Goal: Task Accomplishment & Management: Complete application form

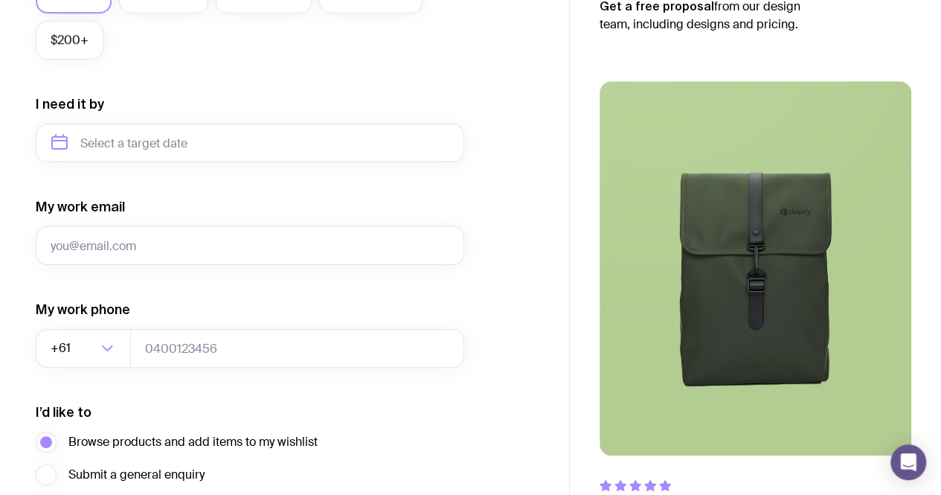
scroll to position [769, 0]
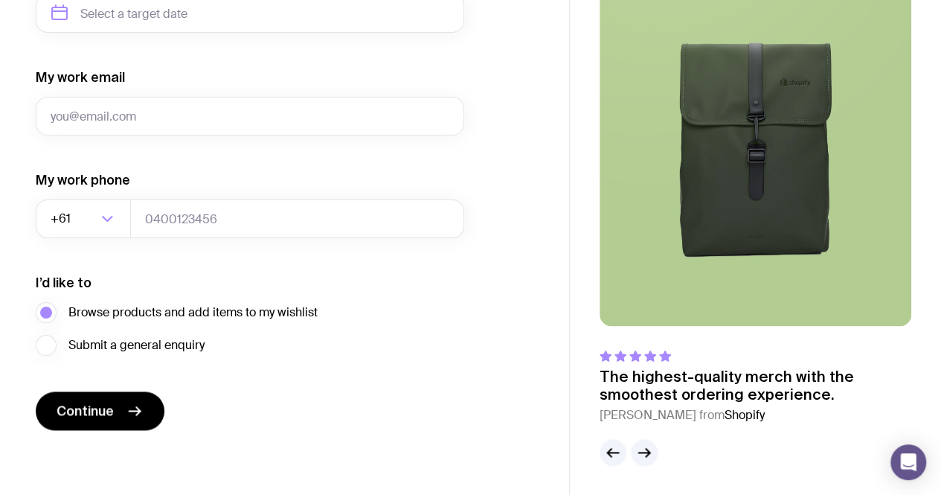
click at [123, 425] on button "Continue" at bounding box center [100, 410] width 129 height 39
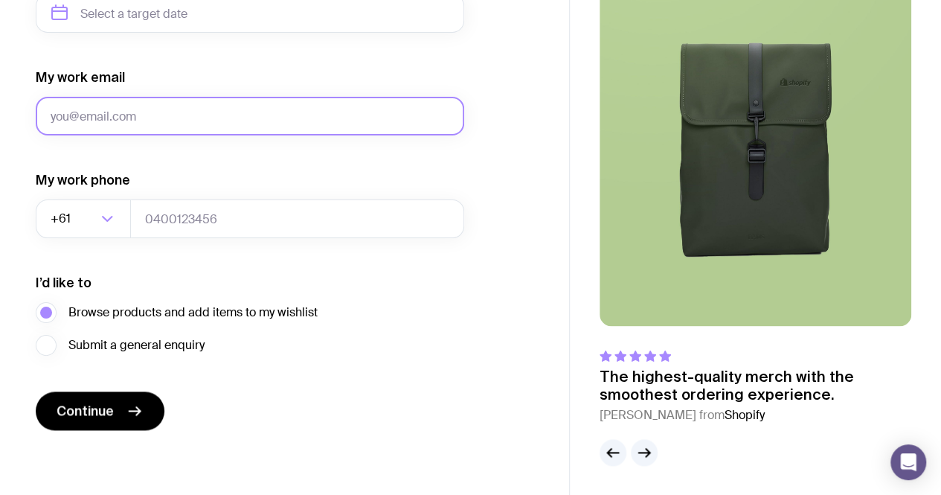
click at [109, 111] on input "My work email" at bounding box center [250, 116] width 428 height 39
type input "[EMAIL_ADDRESS][DOMAIN_NAME]"
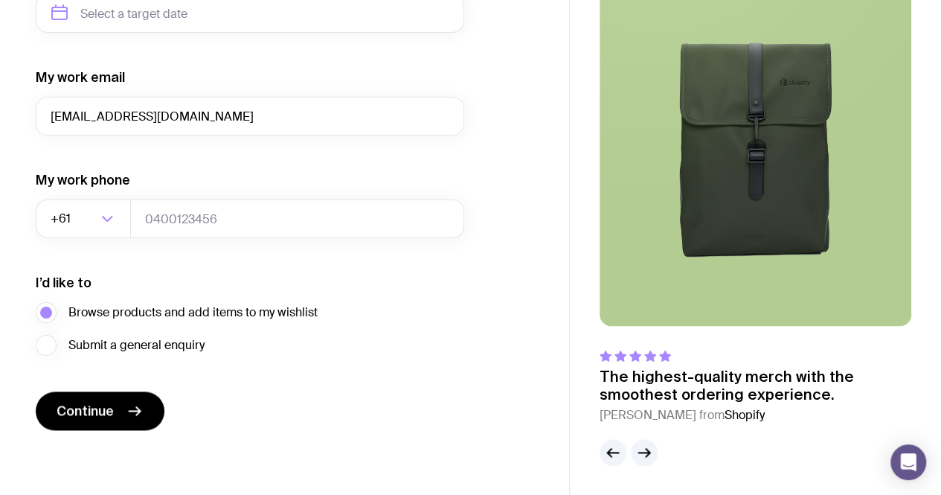
click at [123, 413] on button "Continue" at bounding box center [100, 410] width 129 height 39
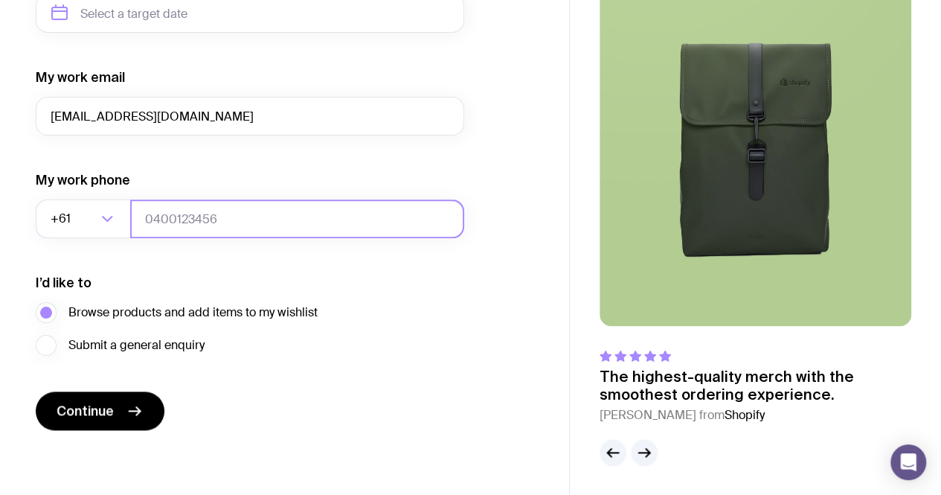
click at [205, 212] on input "tel" at bounding box center [297, 218] width 334 height 39
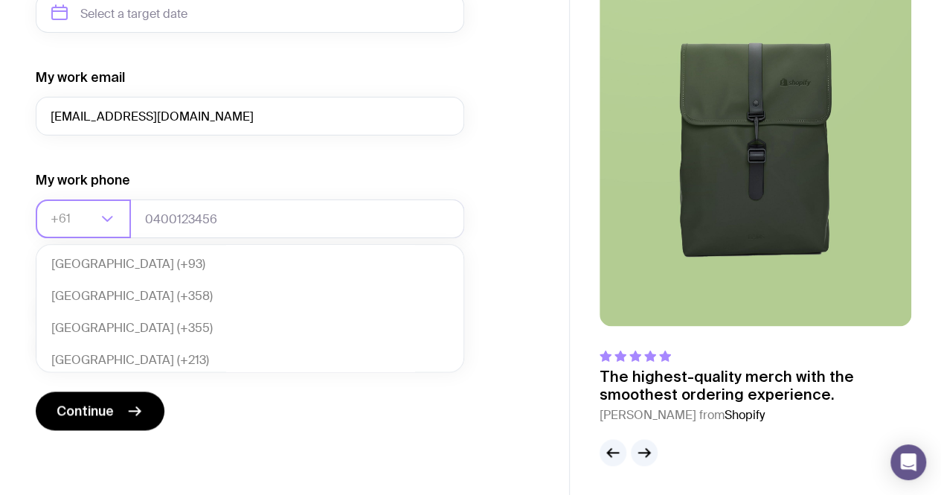
click at [80, 225] on input "Search for option" at bounding box center [74, 218] width 46 height 39
